Goal: Task Accomplishment & Management: Complete application form

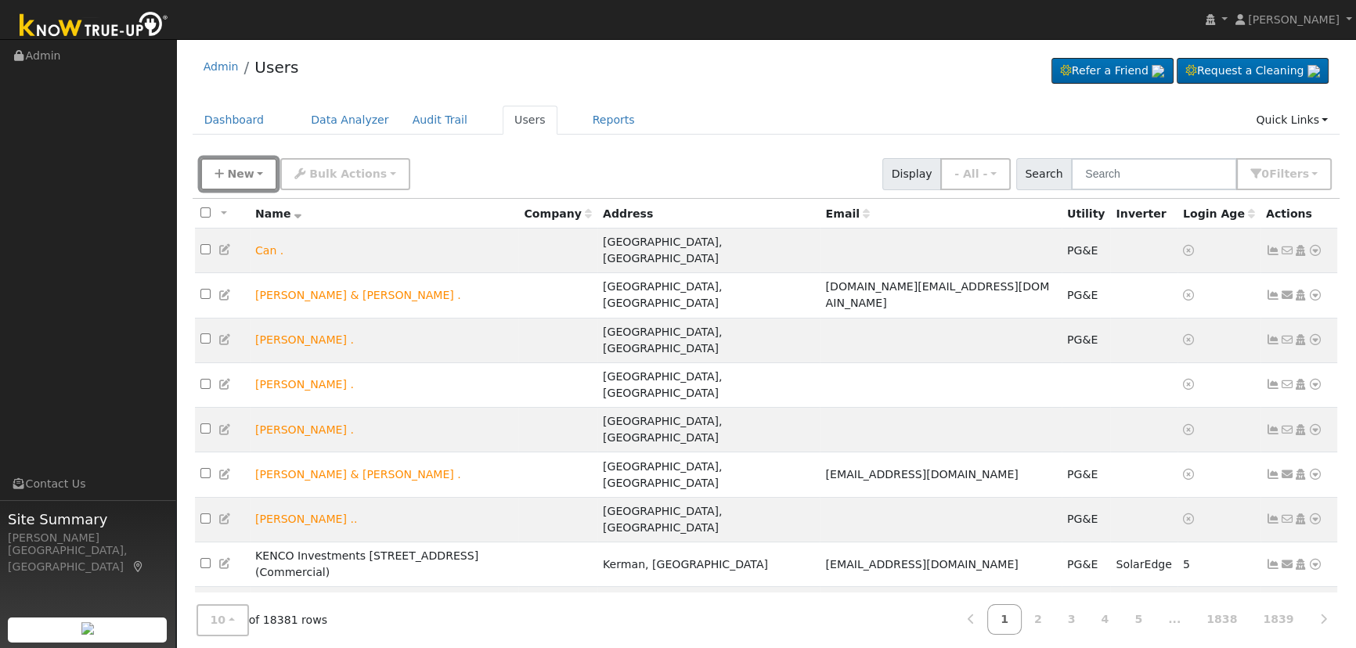
click at [225, 177] on button "New" at bounding box center [238, 174] width 77 height 32
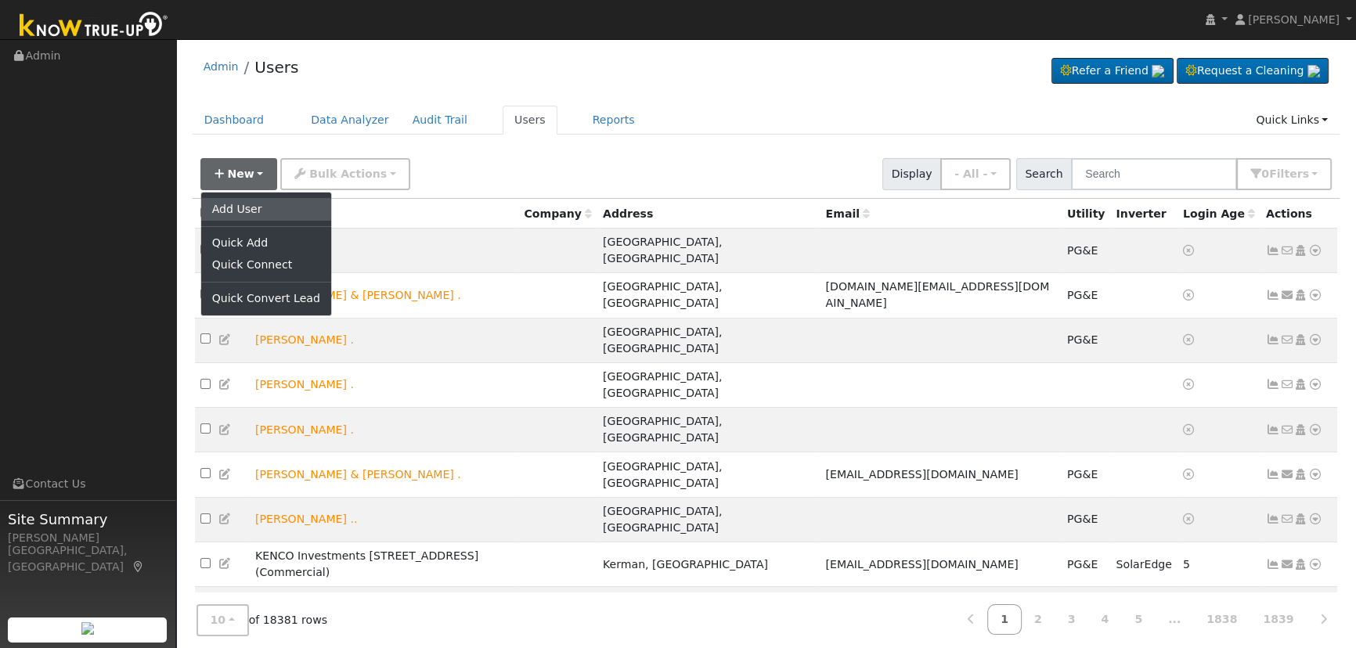
click at [238, 201] on link "Add User" at bounding box center [266, 209] width 130 height 22
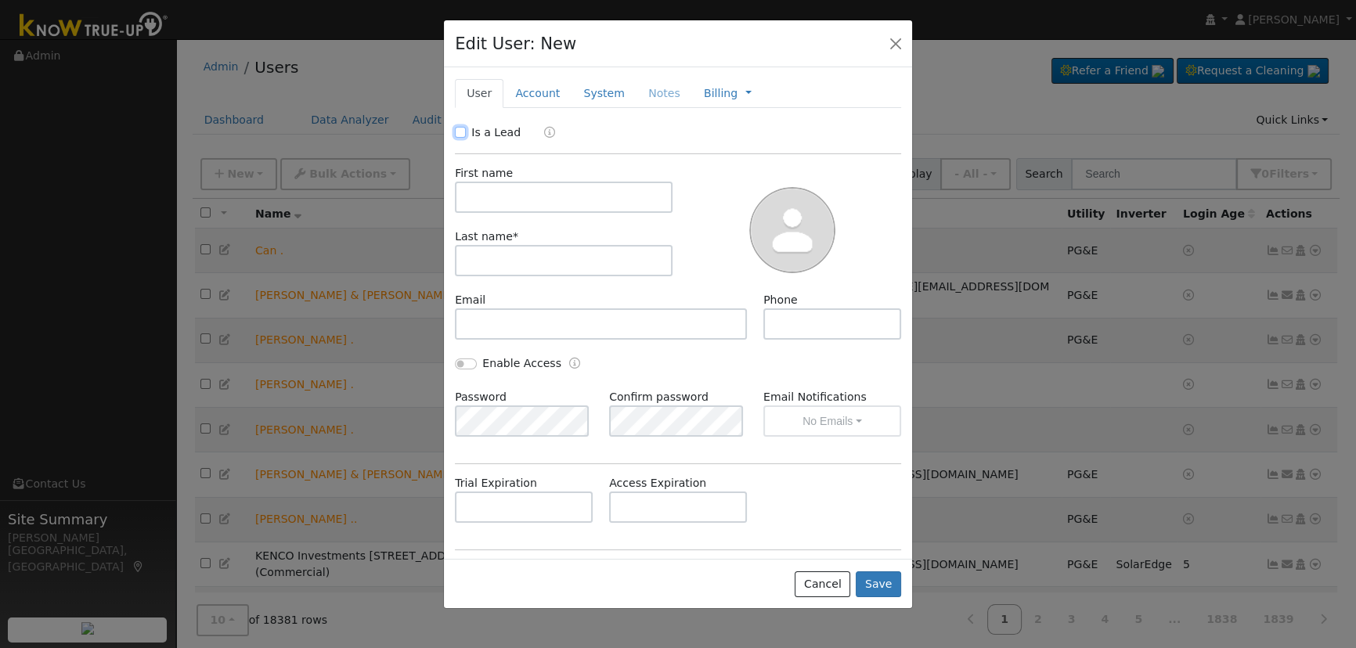
click at [459, 130] on input "Is a Lead" at bounding box center [460, 132] width 11 height 11
checkbox input "true"
click at [511, 202] on input "text" at bounding box center [564, 197] width 218 height 31
paste input "[PERSON_NAME]"
drag, startPoint x: 549, startPoint y: 201, endPoint x: 502, endPoint y: 195, distance: 47.4
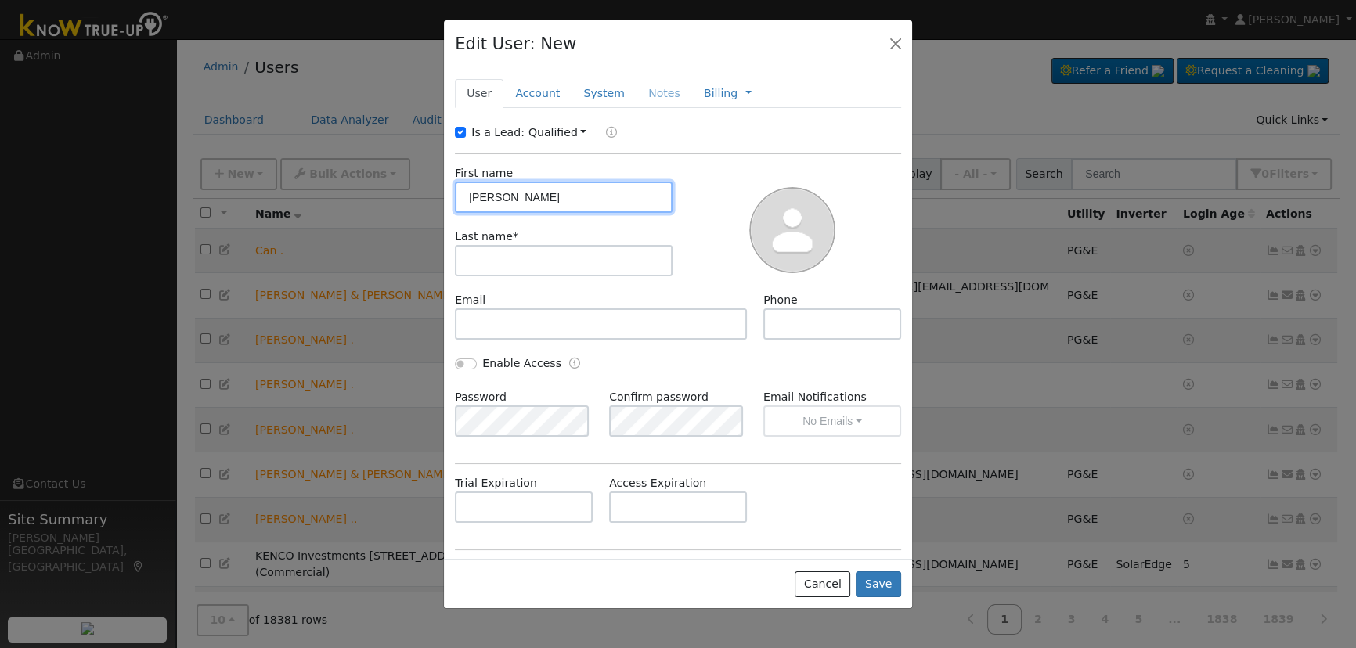
click at [502, 195] on input "[PERSON_NAME]" at bounding box center [564, 197] width 218 height 31
type input "[PERSON_NAME]"
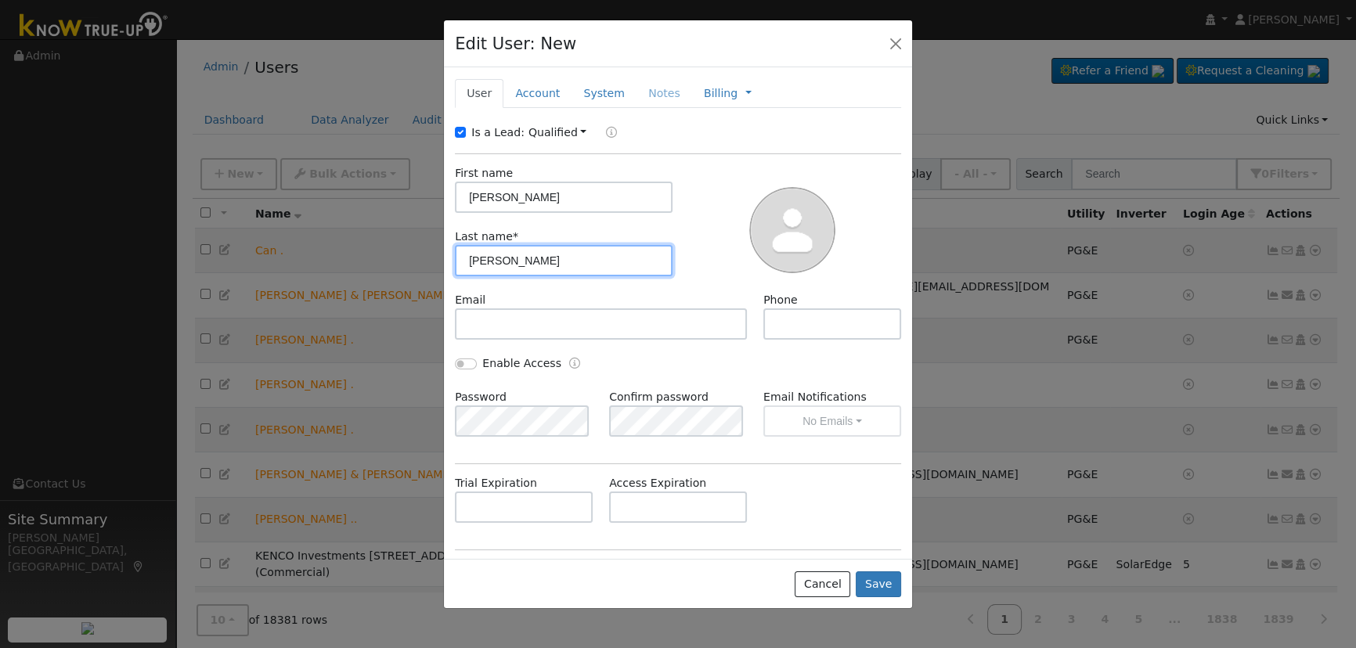
type input "[PERSON_NAME]"
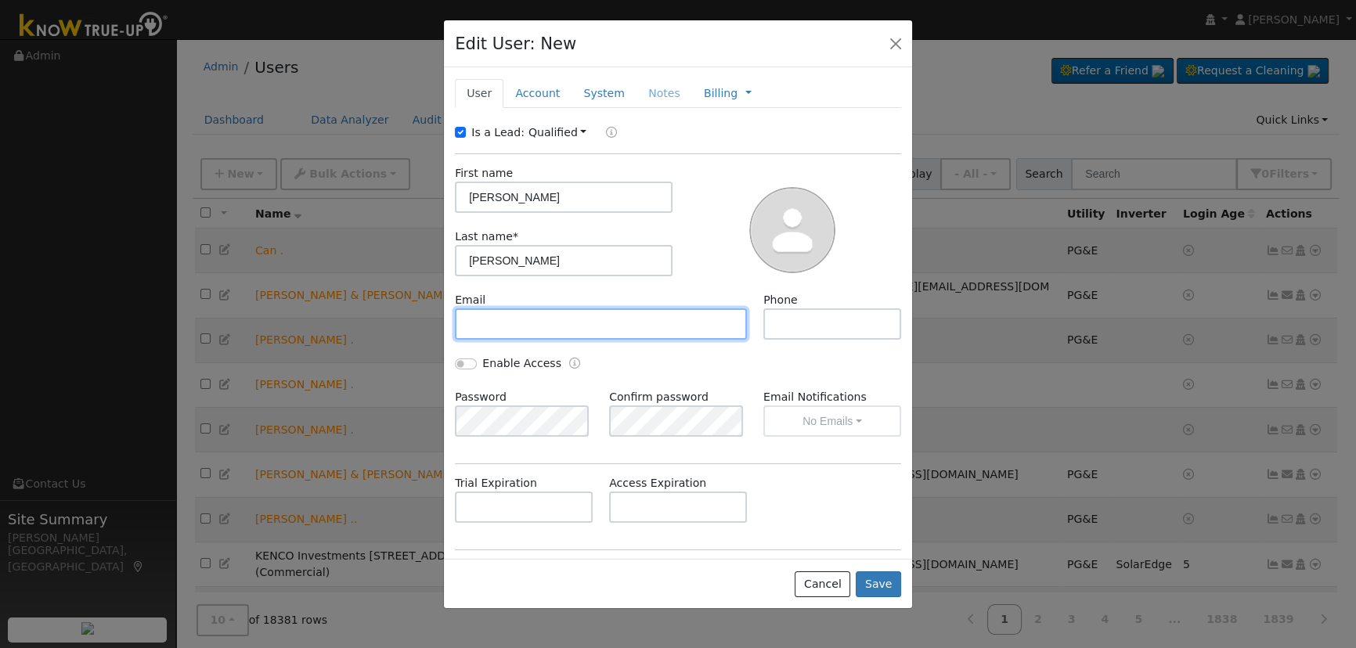
click at [510, 328] on input "text" at bounding box center [601, 323] width 292 height 31
click at [530, 325] on input "text" at bounding box center [601, 323] width 292 height 31
paste input "[EMAIL_ADDRESS][DOMAIN_NAME]"
type input "[EMAIL_ADDRESS][DOMAIN_NAME]"
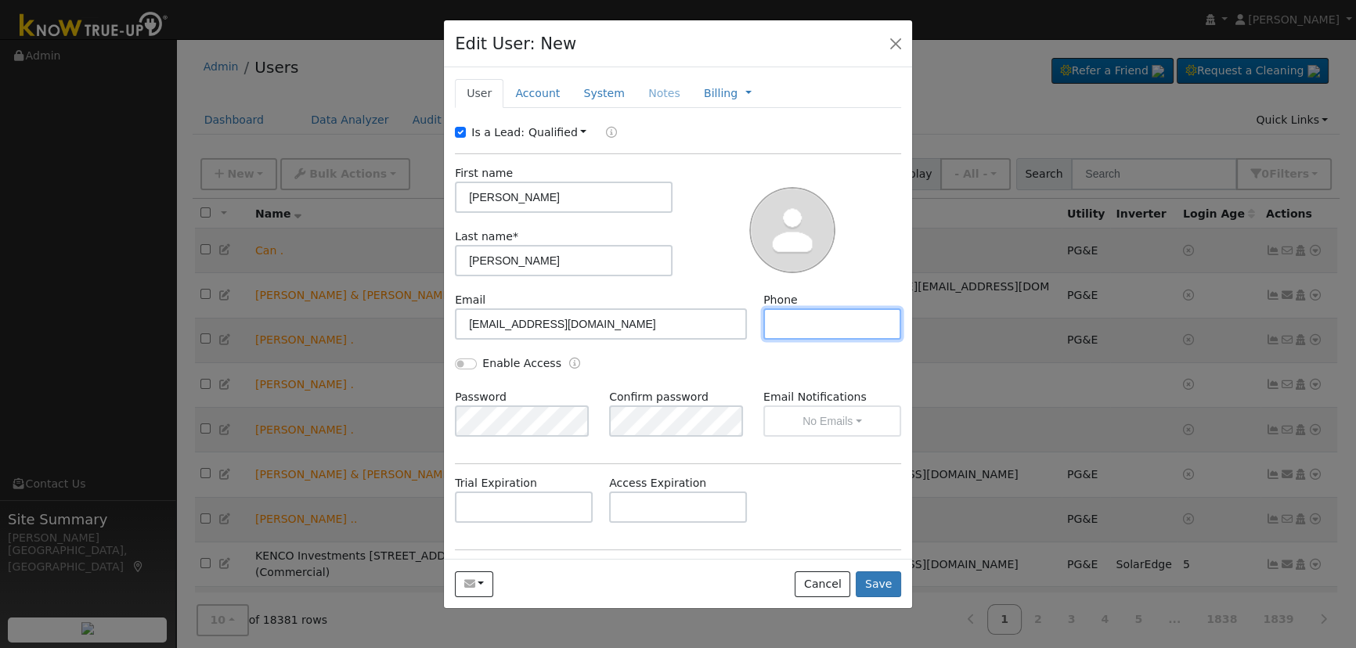
click at [820, 335] on input "text" at bounding box center [832, 323] width 138 height 31
click at [775, 329] on input "text" at bounding box center [832, 323] width 138 height 31
paste input "[PHONE_NUMBER]"
type input "[PHONE_NUMBER]"
click at [553, 95] on link "Account" at bounding box center [537, 93] width 68 height 29
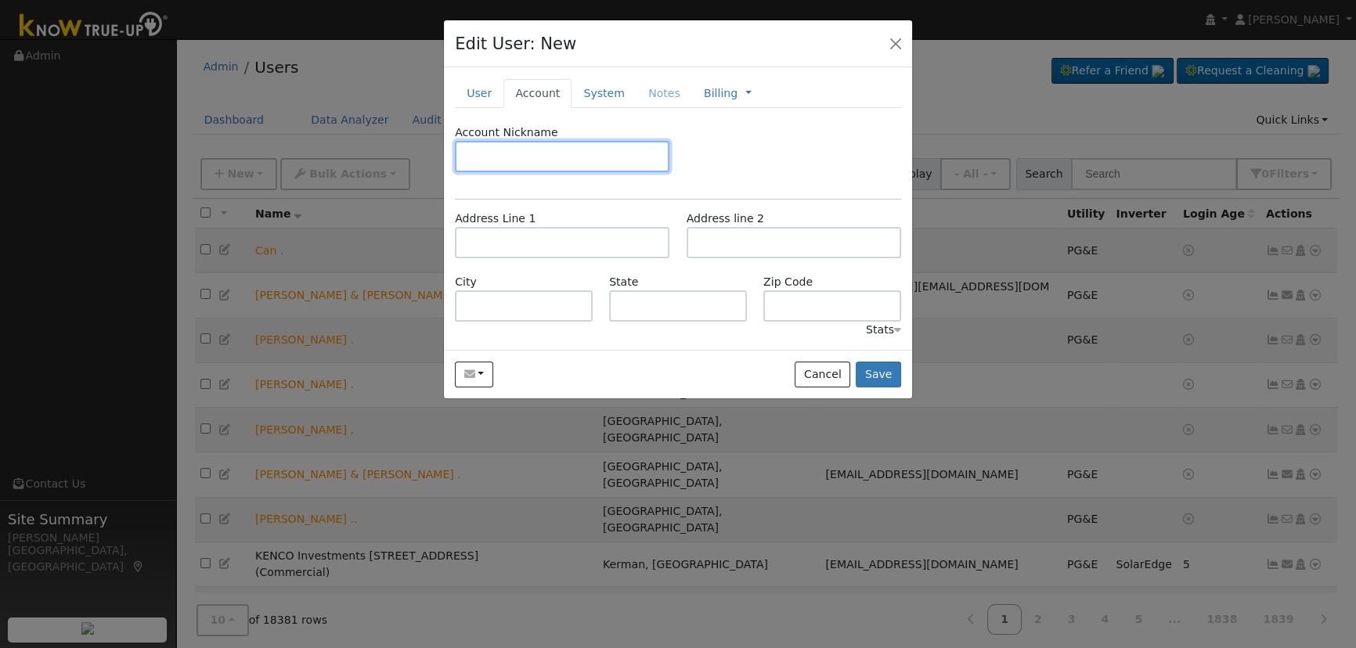
click at [524, 164] on input "text" at bounding box center [562, 156] width 214 height 31
type input "Default"
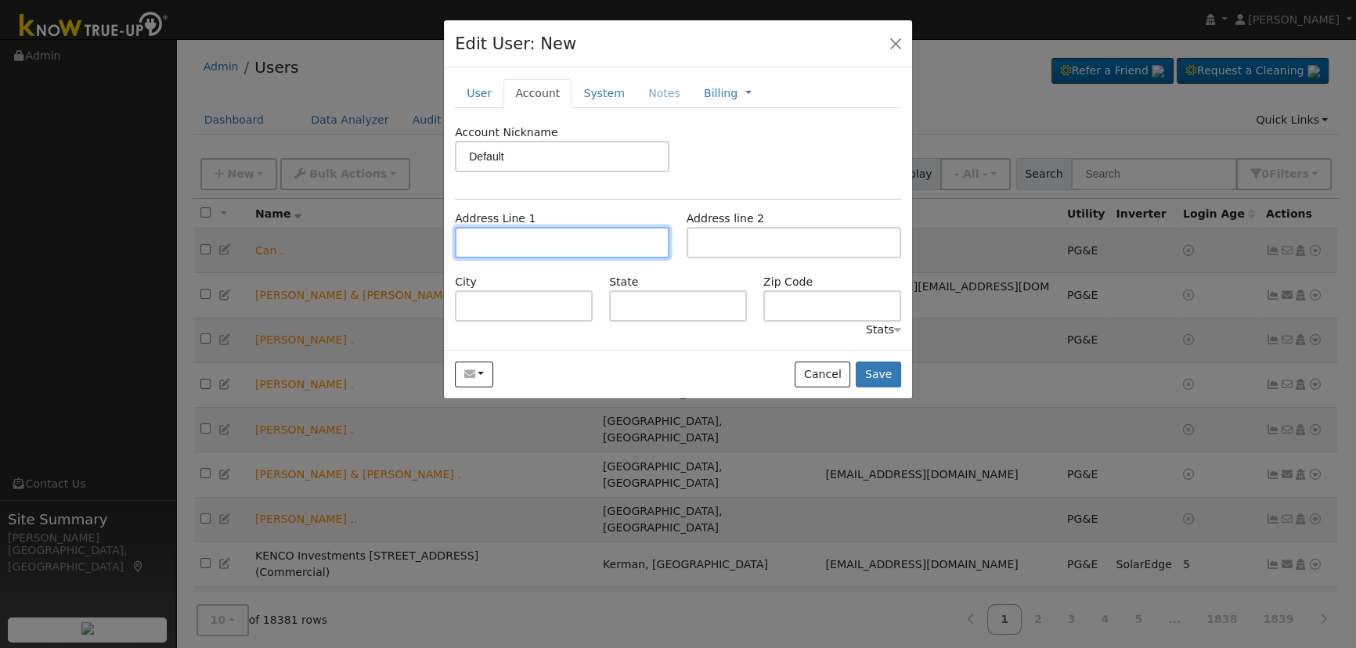
drag, startPoint x: 505, startPoint y: 246, endPoint x: 514, endPoint y: 245, distance: 9.4
click at [505, 246] on input "text" at bounding box center [562, 242] width 214 height 31
click at [502, 250] on input "text" at bounding box center [562, 242] width 214 height 31
paste input "[STREET_ADDRESS]"
type input "[STREET_ADDRESS]"
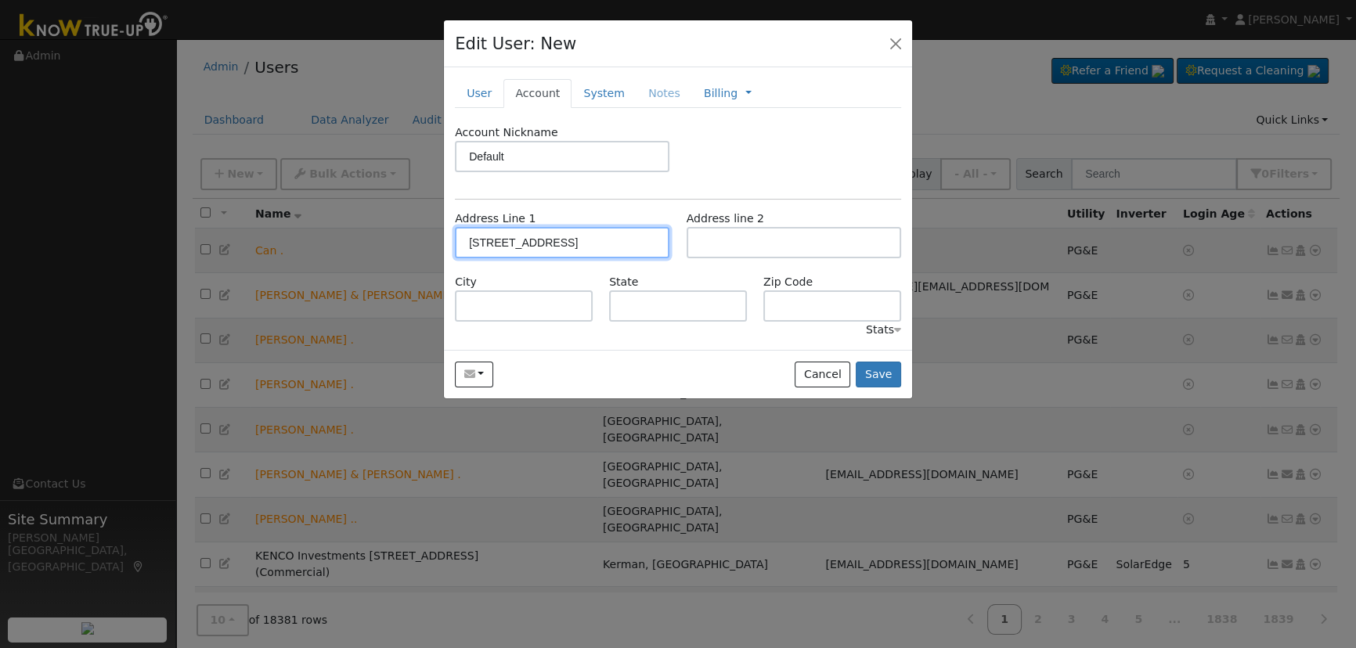
type input "Madera"
type input "CA"
type input "93636"
click at [867, 374] on button "Save" at bounding box center [878, 375] width 45 height 27
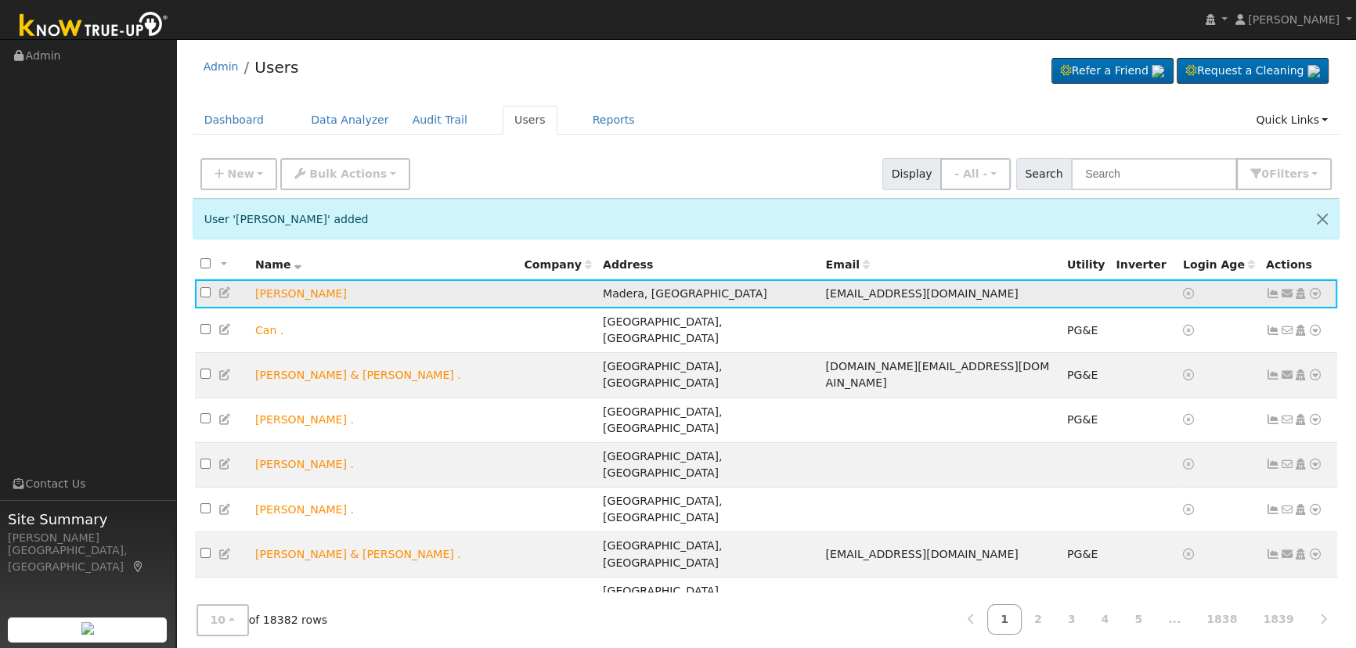
click at [1283, 294] on icon at bounding box center [1287, 293] width 14 height 11
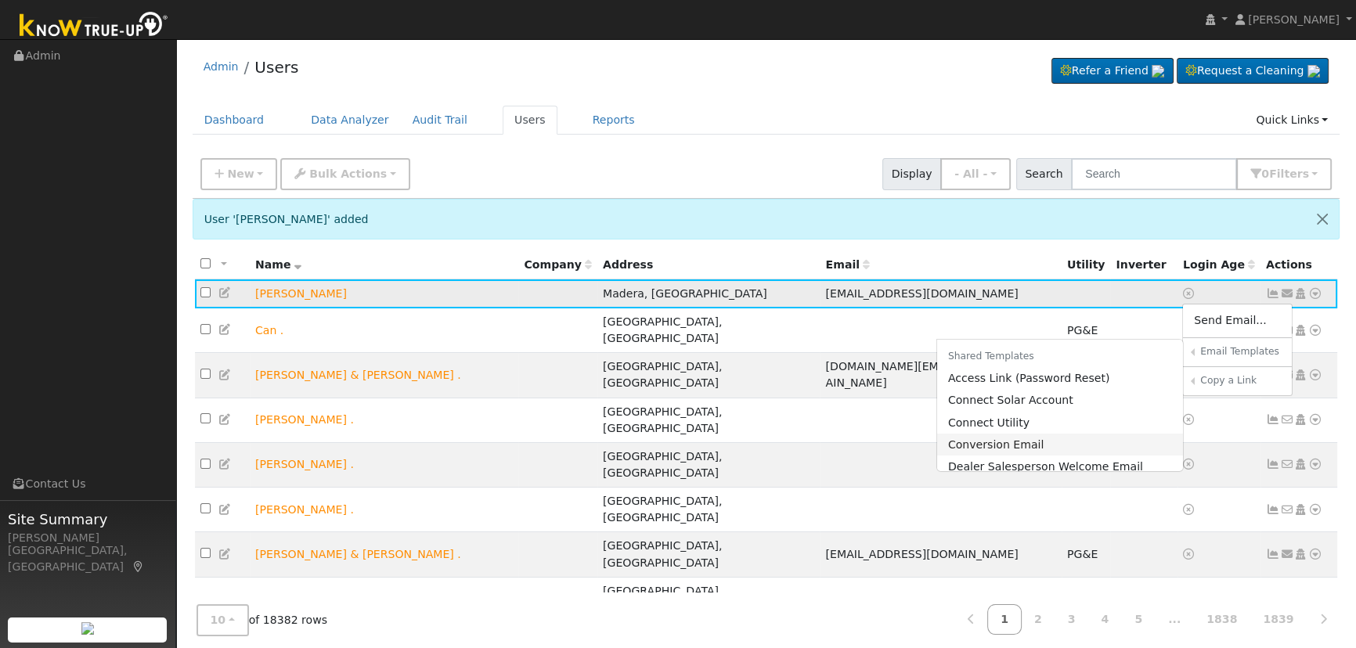
click at [1027, 445] on link "Conversion Email" at bounding box center [1060, 445] width 247 height 22
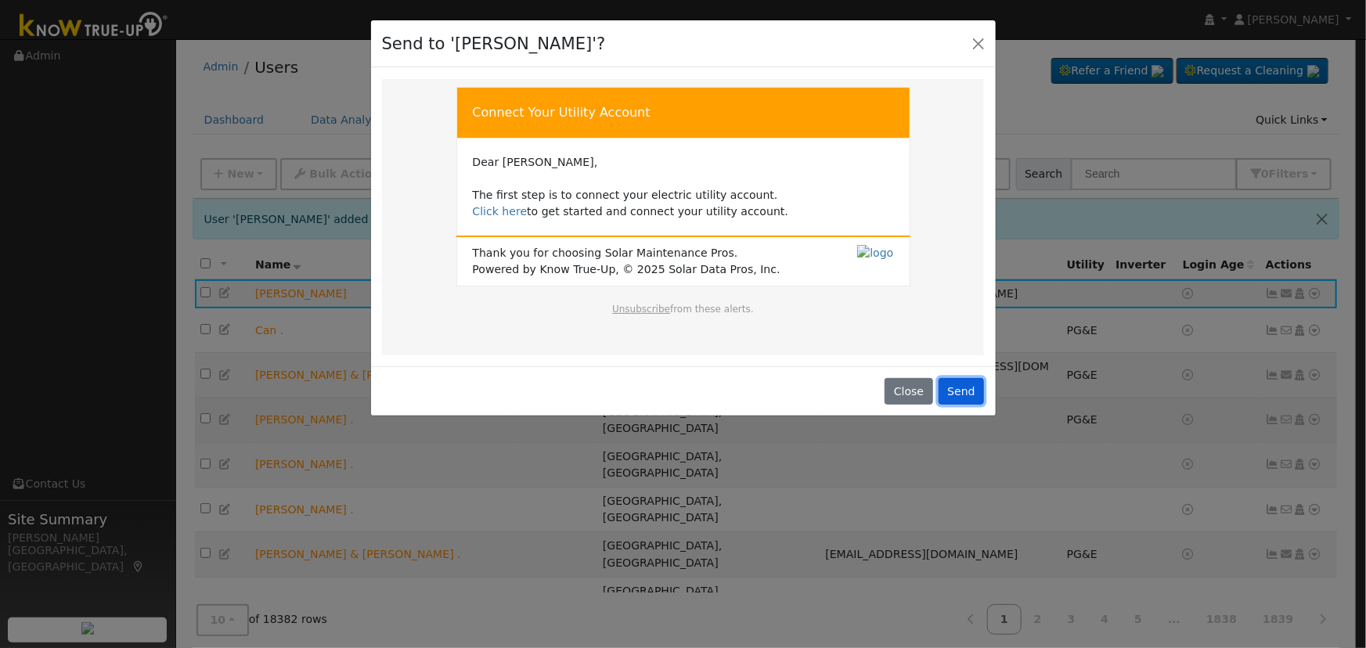
click at [968, 388] on button "Send" at bounding box center [962, 391] width 46 height 27
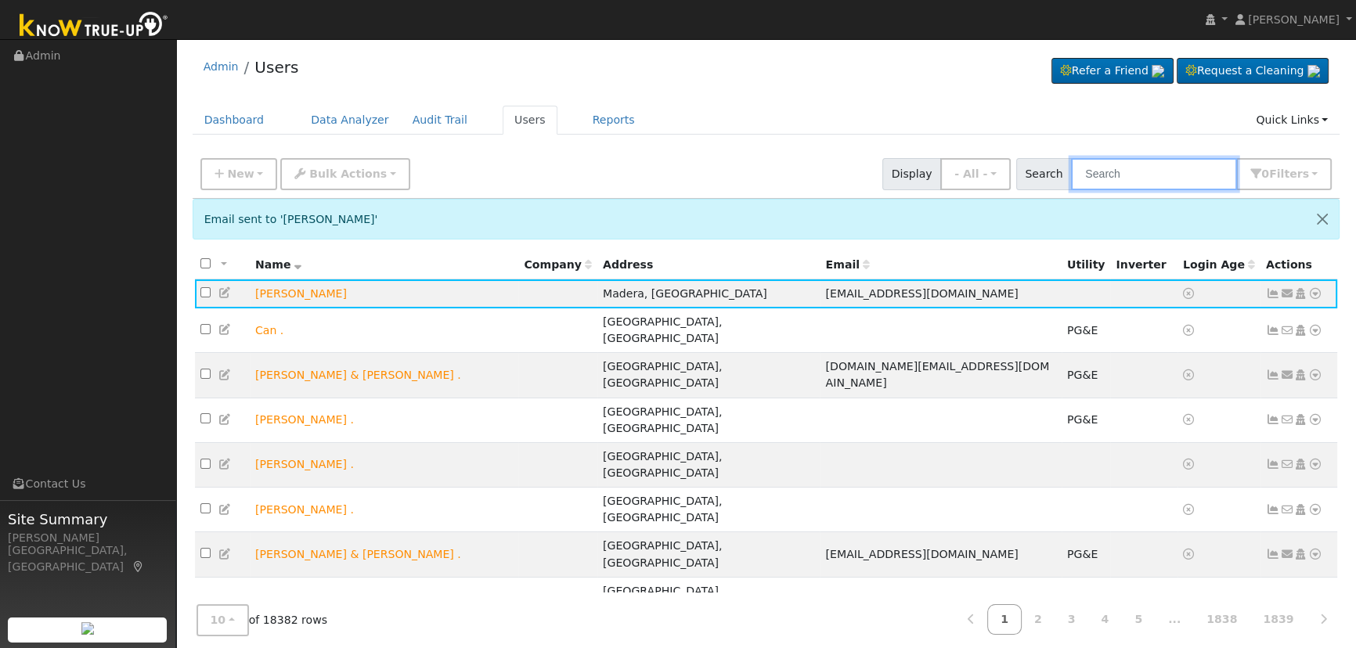
click at [1124, 168] on input "text" at bounding box center [1154, 174] width 166 height 32
paste input "[PERSON_NAME]"
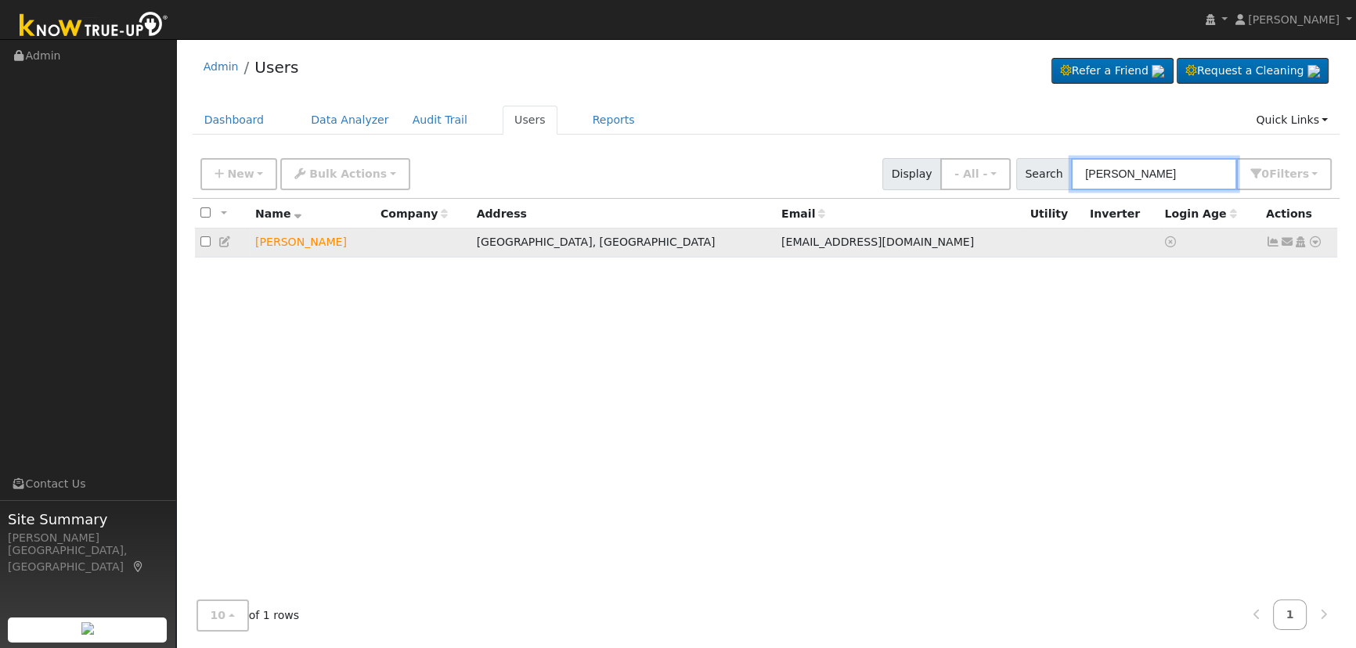
type input "[PERSON_NAME]"
click at [1287, 243] on icon at bounding box center [1287, 241] width 14 height 11
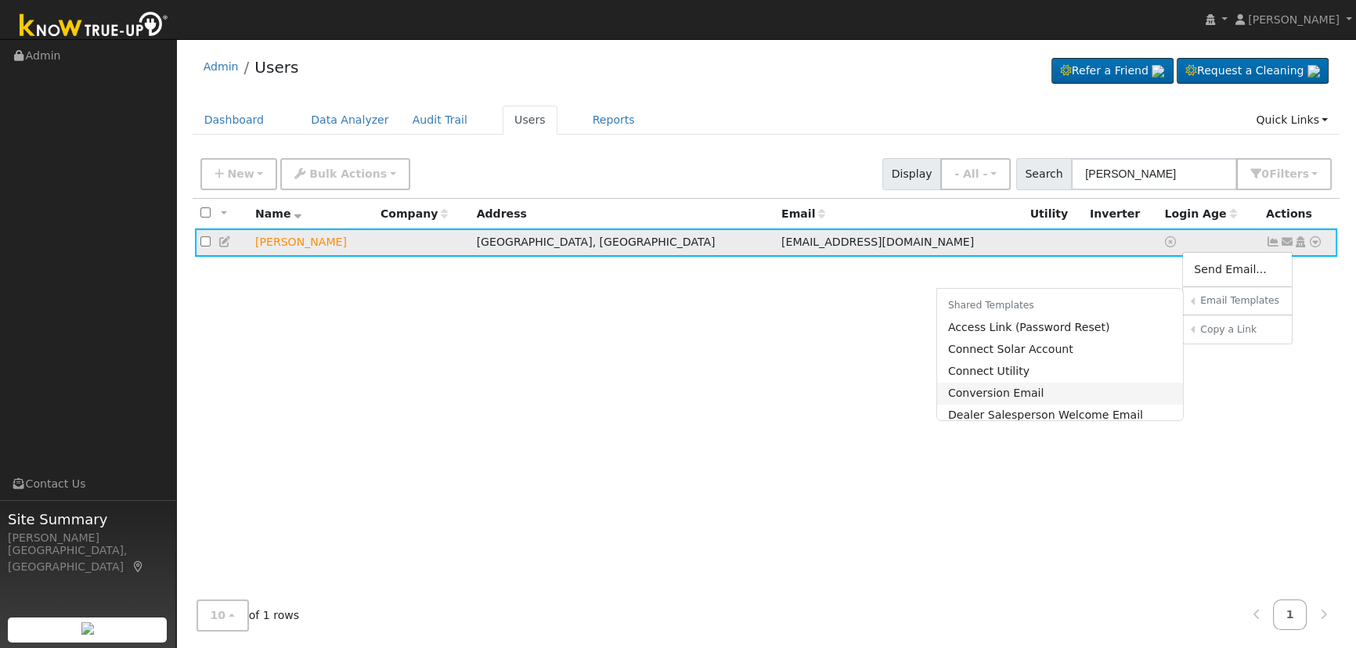
click at [1043, 392] on link "Conversion Email" at bounding box center [1060, 394] width 247 height 22
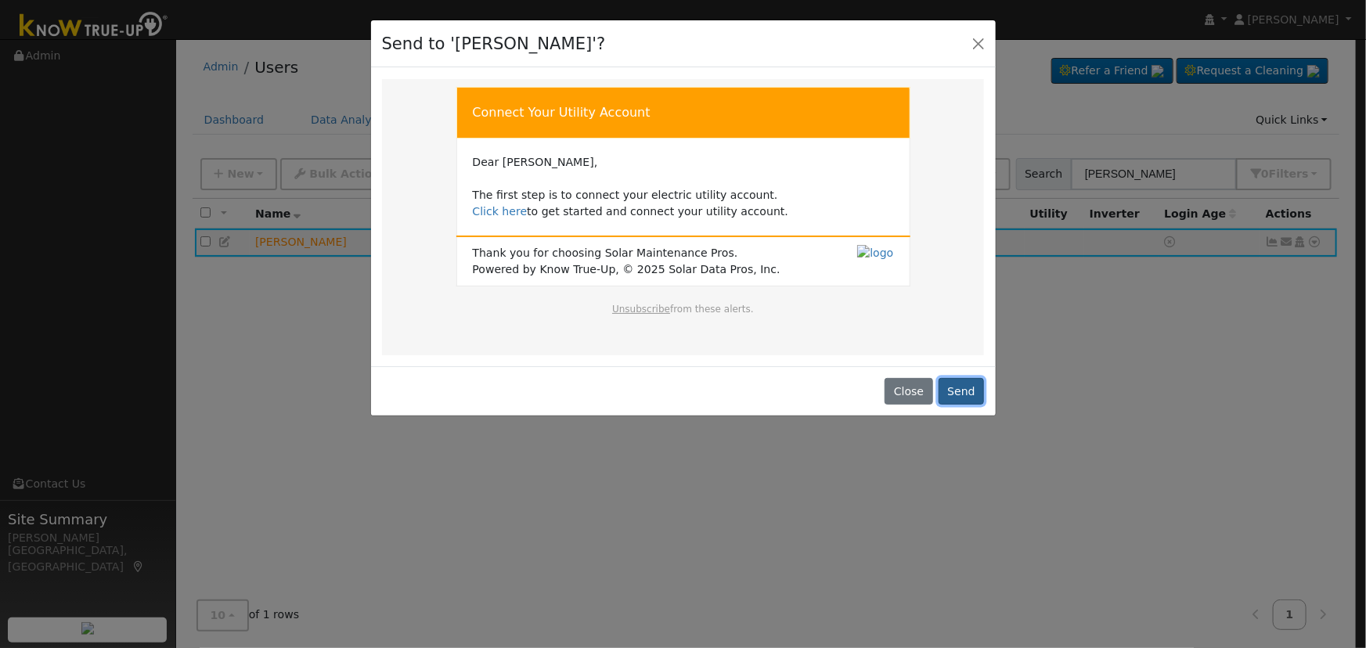
click at [971, 387] on button "Send" at bounding box center [962, 391] width 46 height 27
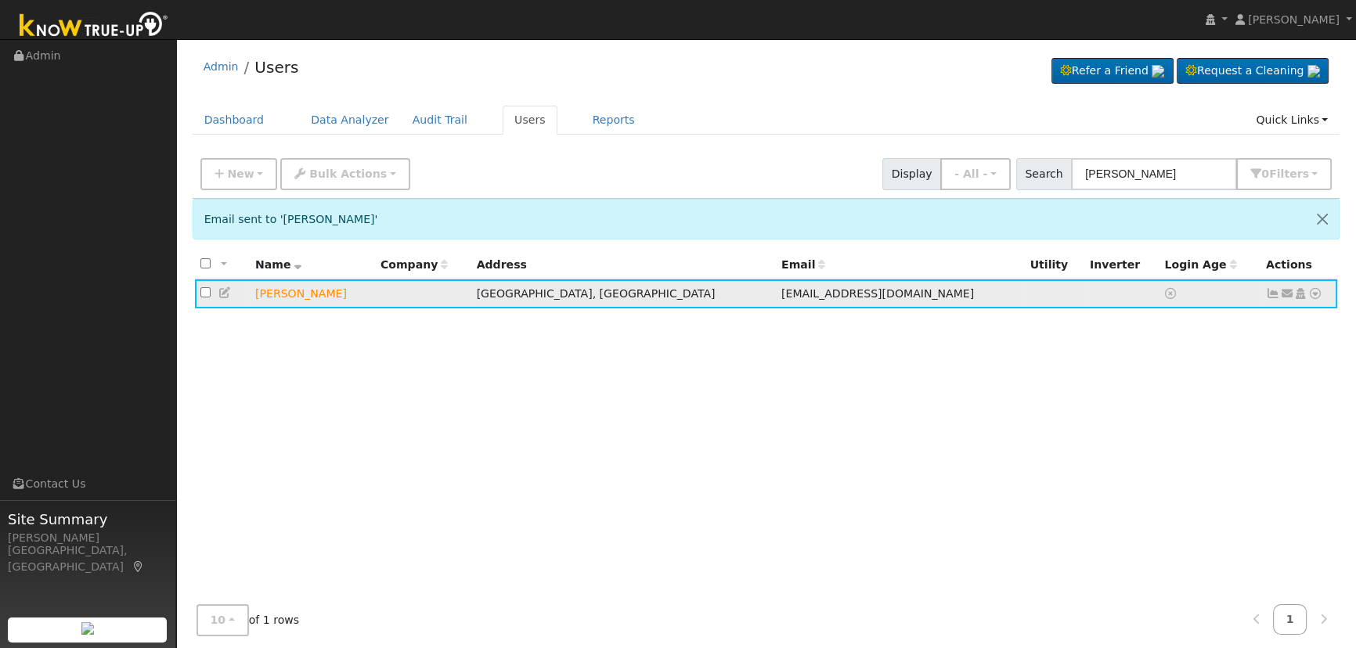
click at [1287, 293] on icon at bounding box center [1287, 293] width 14 height 11
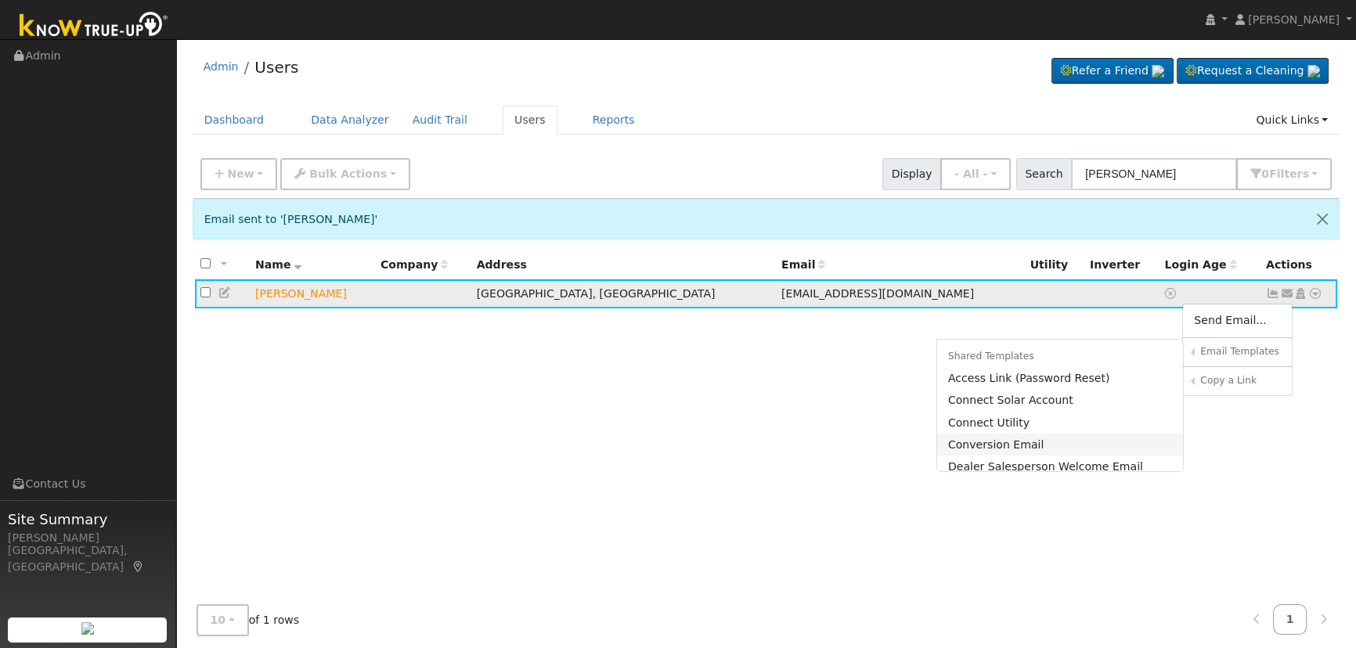
click at [1045, 441] on link "Conversion Email" at bounding box center [1060, 445] width 247 height 22
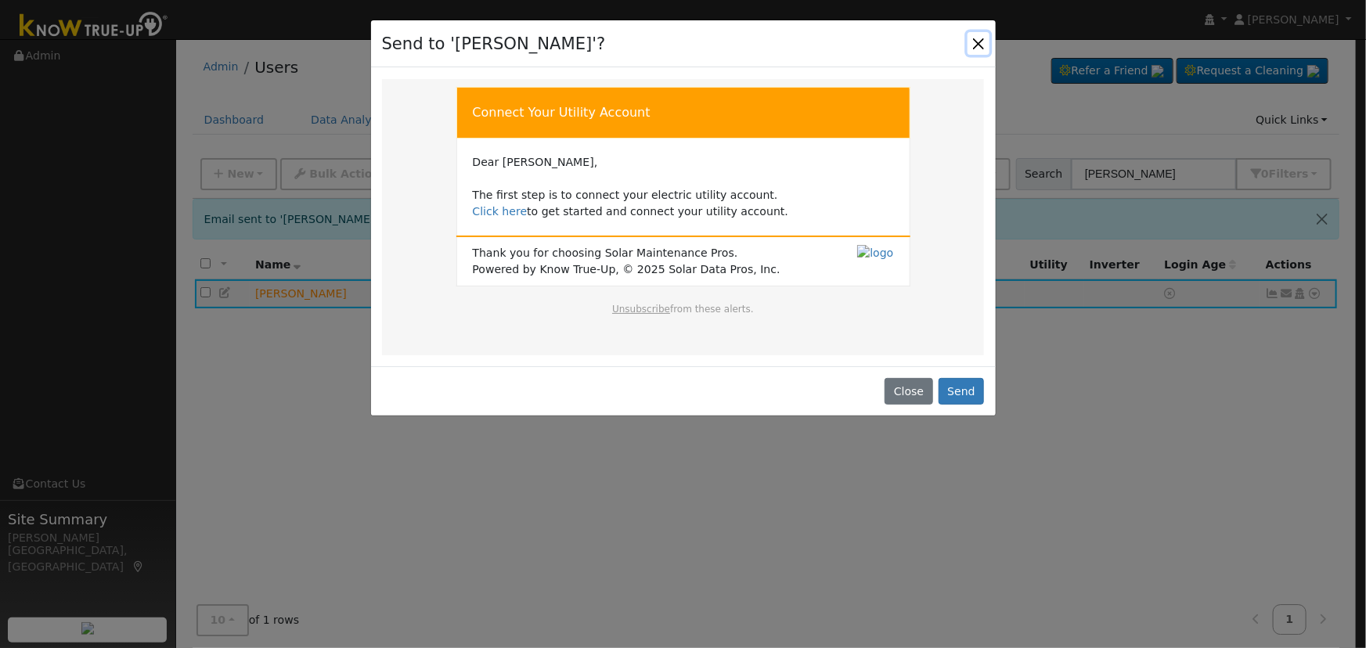
click at [968, 41] on button "Close" at bounding box center [979, 43] width 22 height 22
